Goal: Transaction & Acquisition: Purchase product/service

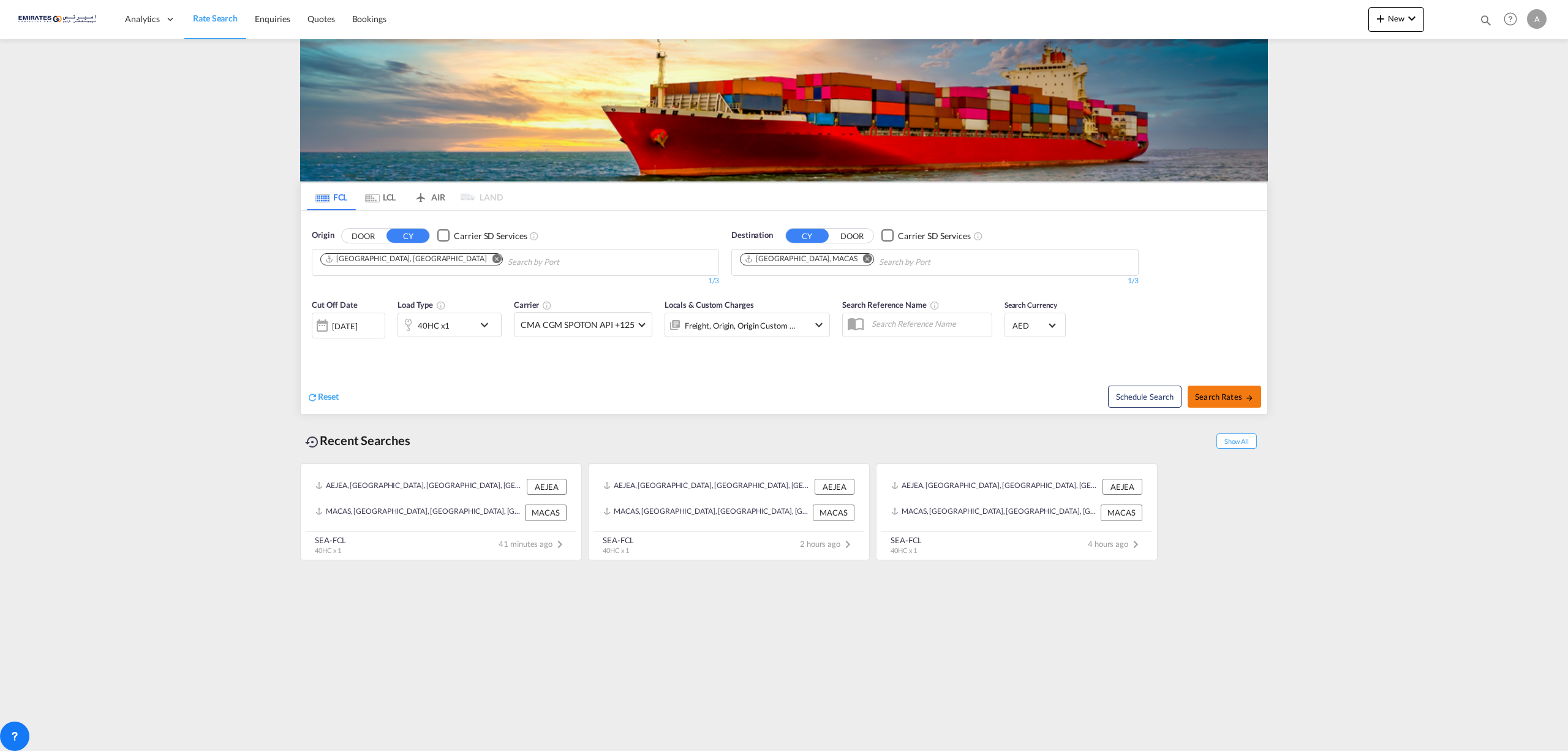
click at [1211, 403] on button "Search Rates" at bounding box center [1224, 397] width 74 height 22
type input "AEJEA to MACAS / [DATE]"
